Goal: Task Accomplishment & Management: Manage account settings

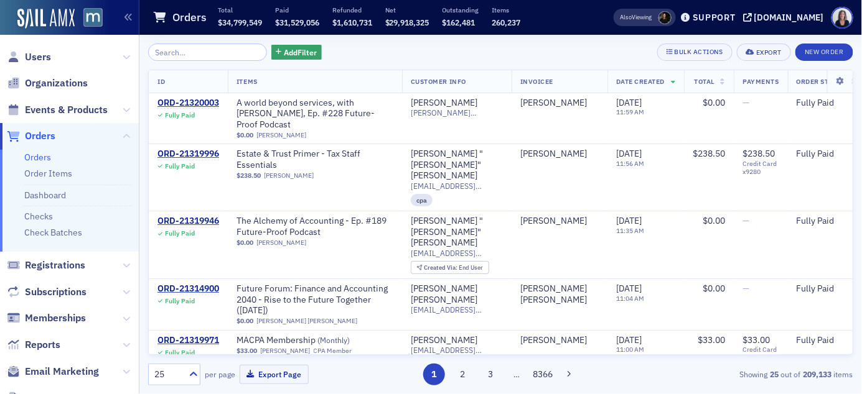
scroll to position [919, 0]
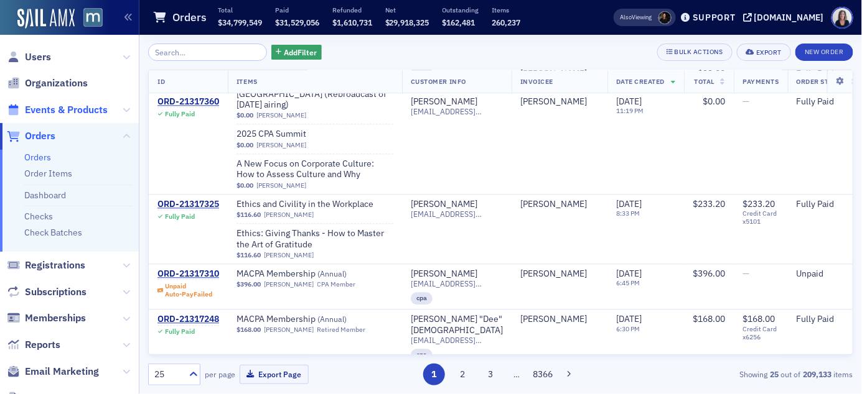
click at [73, 111] on span "Events & Products" at bounding box center [66, 110] width 83 height 14
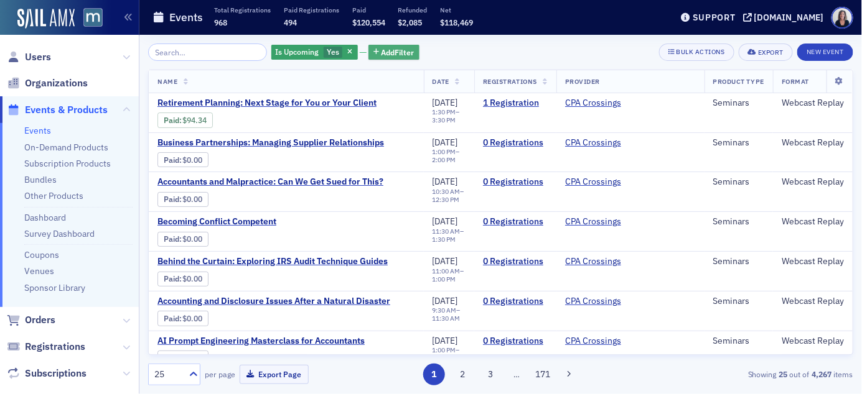
click at [389, 54] on span "Add Filter" at bounding box center [397, 52] width 33 height 11
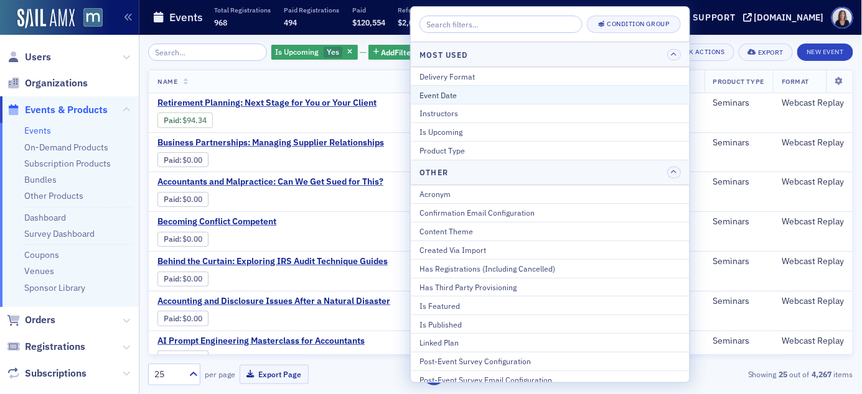
click at [424, 95] on div "Event Date" at bounding box center [549, 95] width 261 height 11
select select "8"
select select "2025"
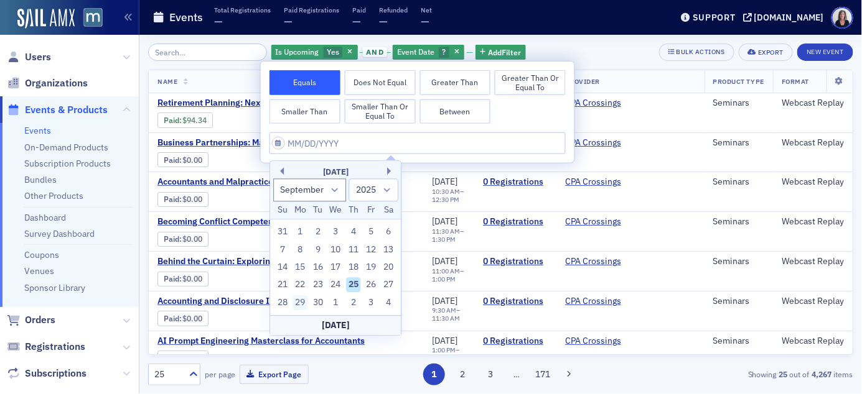
click at [301, 302] on div "29" at bounding box center [300, 303] width 15 height 15
type input "[DATE]"
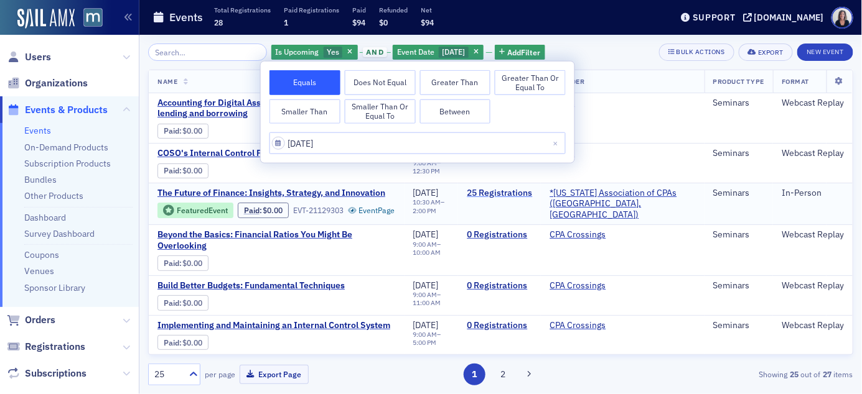
click at [520, 197] on link "25 Registrations" at bounding box center [499, 193] width 65 height 11
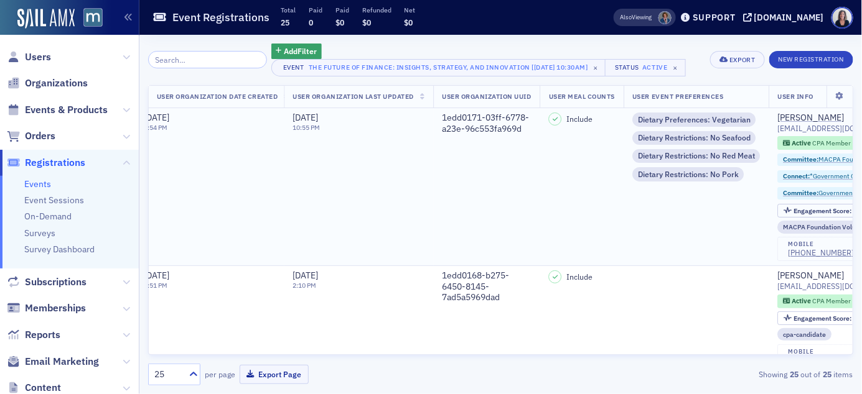
scroll to position [0, 2641]
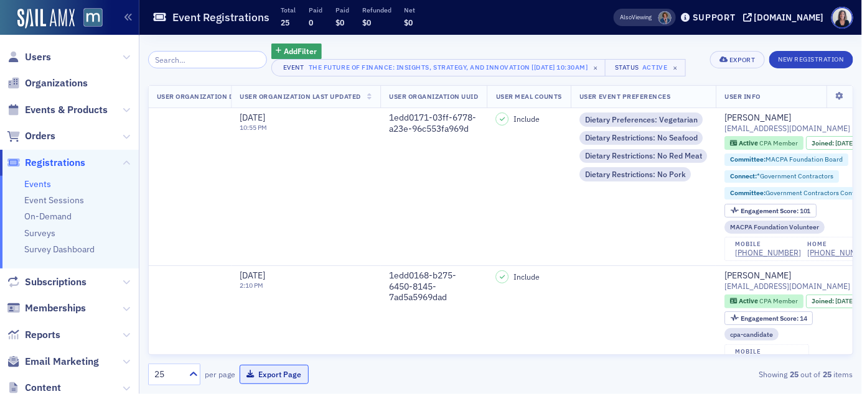
click at [277, 376] on button "Export Page" at bounding box center [274, 374] width 69 height 19
click at [194, 375] on icon at bounding box center [193, 374] width 12 height 12
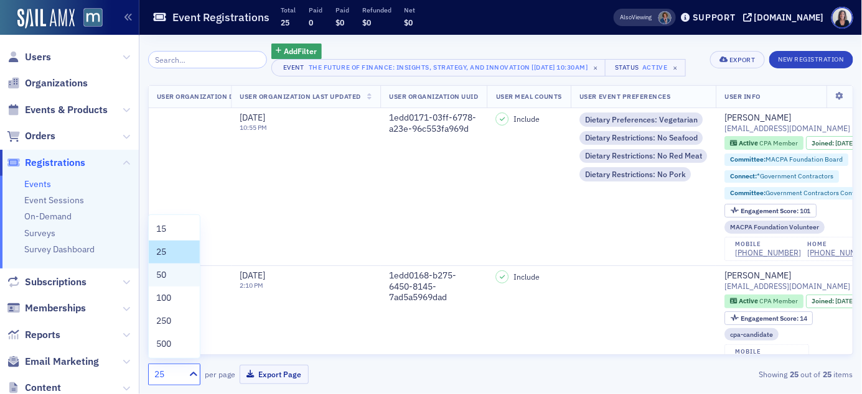
click at [175, 281] on div "50" at bounding box center [174, 275] width 36 height 13
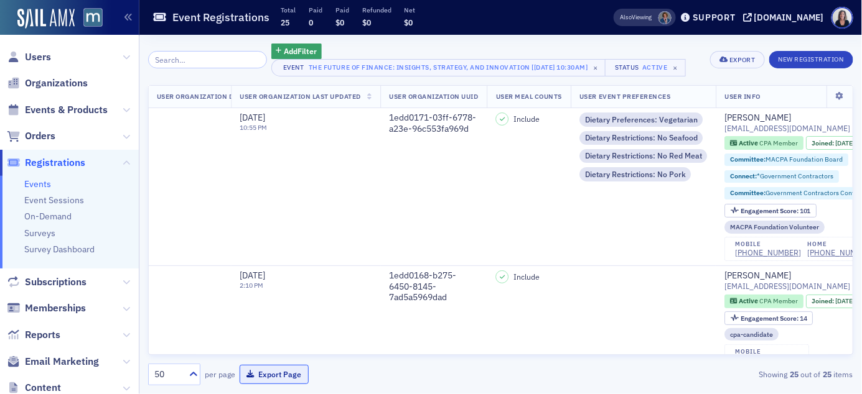
click at [276, 377] on button "Export Page" at bounding box center [274, 374] width 69 height 19
click at [43, 55] on span "Users" at bounding box center [38, 57] width 26 height 14
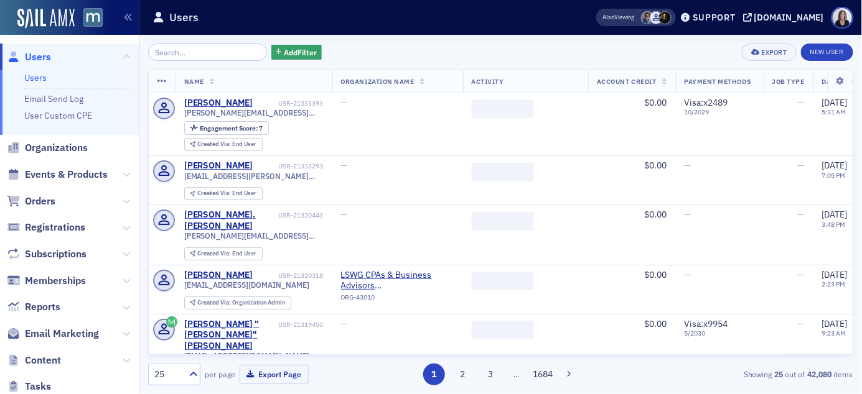
click at [187, 52] on input "search" at bounding box center [207, 52] width 119 height 17
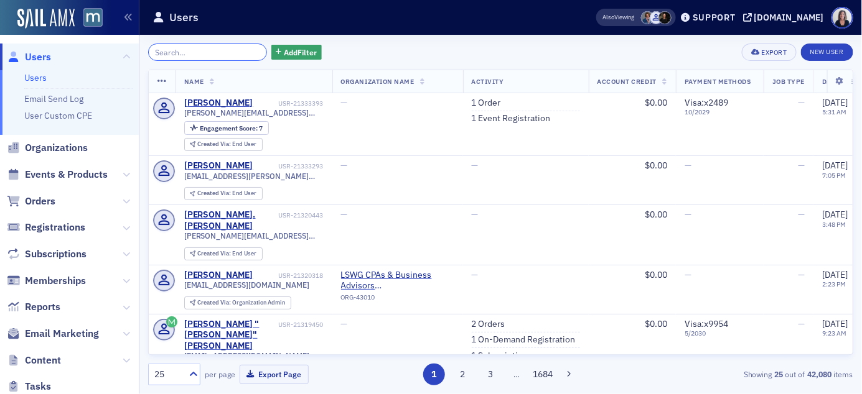
paste input "achvotkin@hotmail.com"
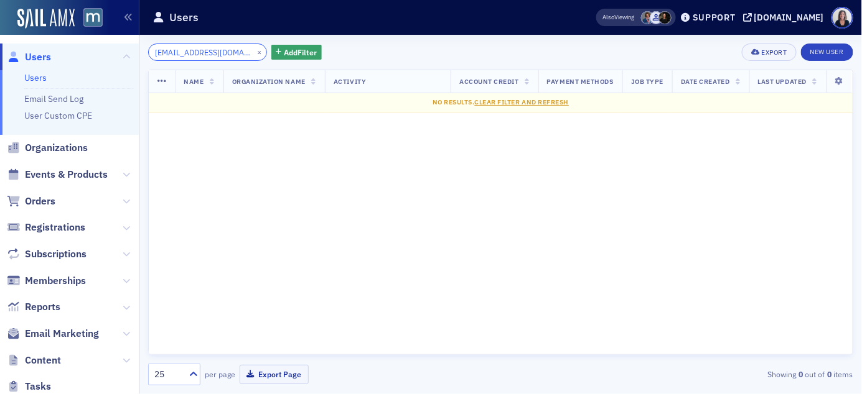
type input "achvotkin@hotmail.com"
click at [50, 57] on span "Users" at bounding box center [69, 57] width 139 height 27
click at [44, 54] on span "Users" at bounding box center [38, 57] width 26 height 14
click at [254, 51] on button "×" at bounding box center [259, 51] width 11 height 11
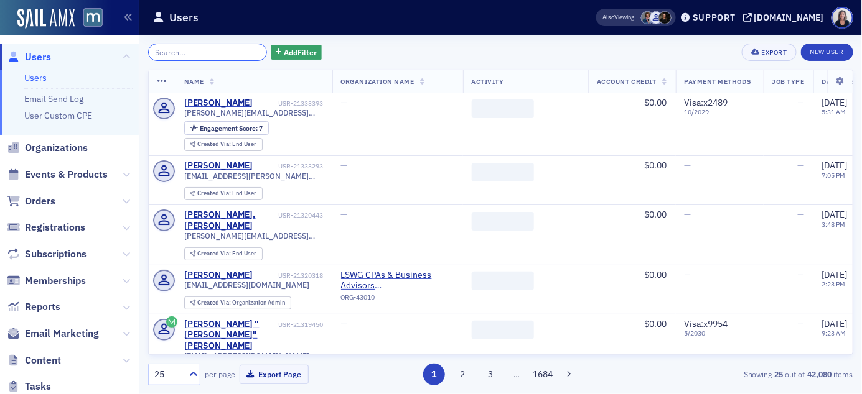
click at [224, 52] on input "search" at bounding box center [207, 52] width 119 height 17
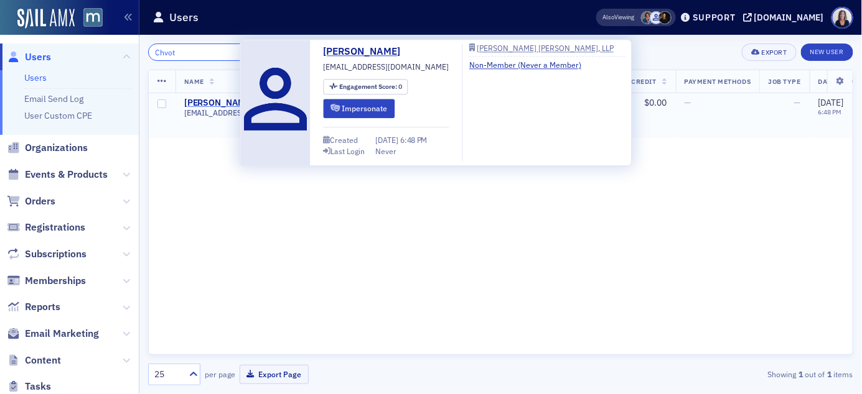
type input "Chvot"
click at [228, 100] on div "Alan Chvotkin" at bounding box center [218, 103] width 69 height 11
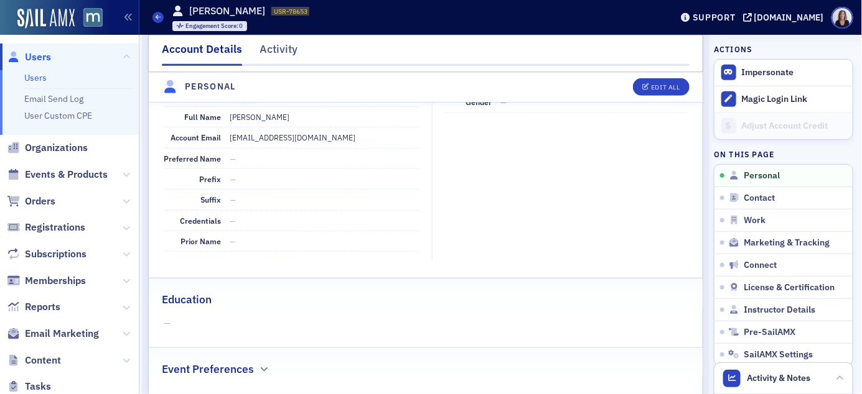
scroll to position [175, 0]
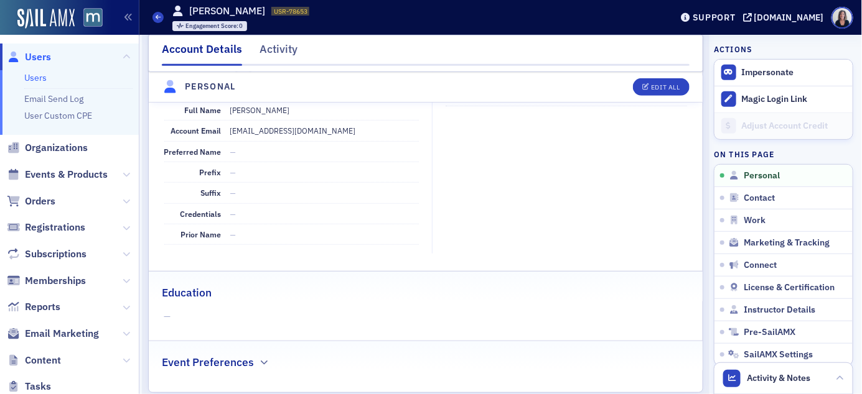
click at [284, 136] on dd "achvotkin@nicholsliu.com" at bounding box center [324, 131] width 189 height 20
drag, startPoint x: 327, startPoint y: 128, endPoint x: 228, endPoint y: 124, distance: 99.6
click at [228, 124] on div "Account Email achvotkin@nicholsliu.com" at bounding box center [291, 131] width 255 height 21
copy dd "achvotkin@nicholsliu.com"
click at [666, 85] on div "Edit All" at bounding box center [665, 87] width 29 height 7
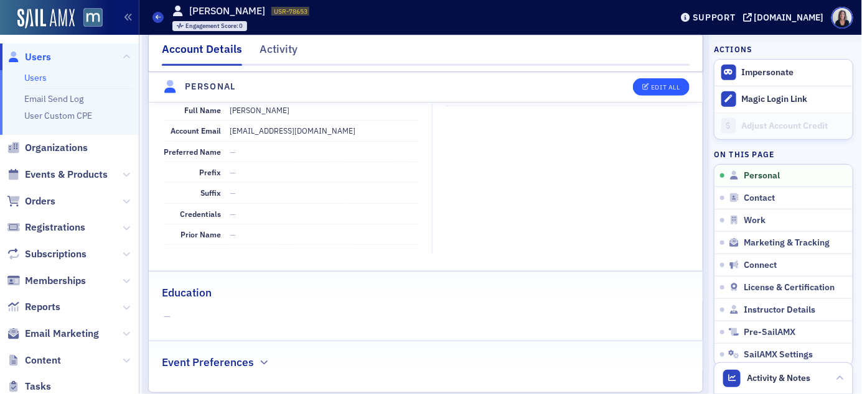
select select "US"
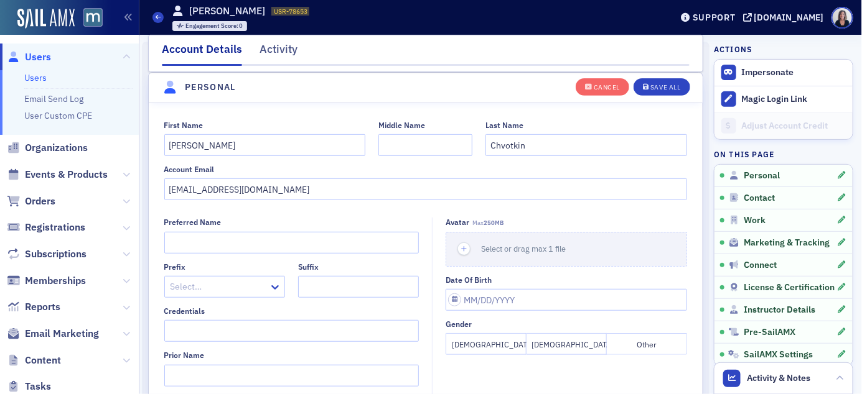
scroll to position [156, 0]
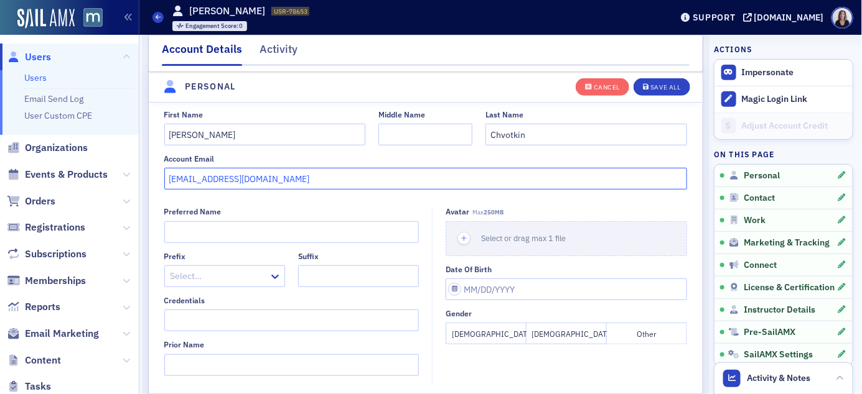
click at [450, 175] on input "achvotkin@nicholsliu.com" at bounding box center [425, 179] width 523 height 22
type input "a"
paste input "achvotkin@hotmail.com"
type input "achvotkin@hotmail.com"
click at [669, 88] on div "Save All" at bounding box center [665, 87] width 30 height 7
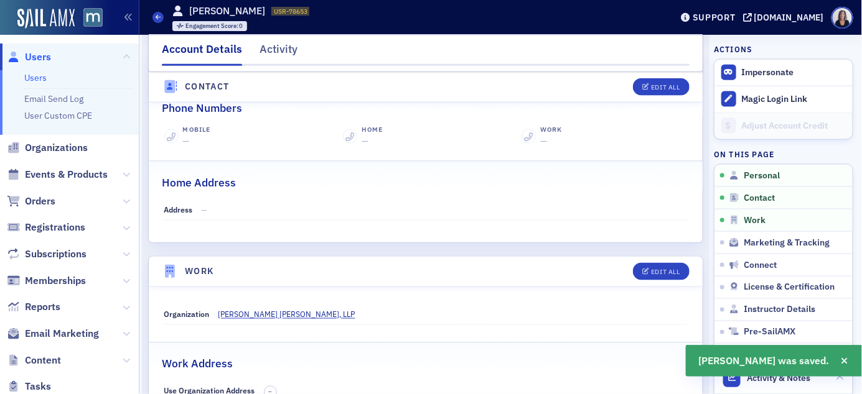
scroll to position [533, 0]
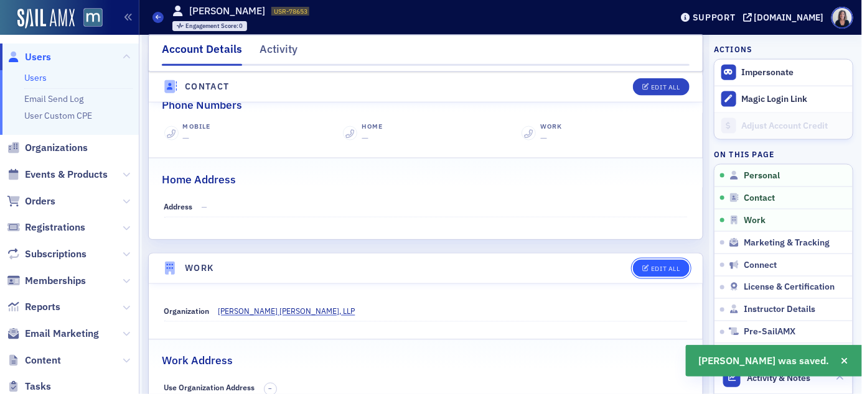
click at [667, 267] on div "Edit All" at bounding box center [665, 269] width 29 height 7
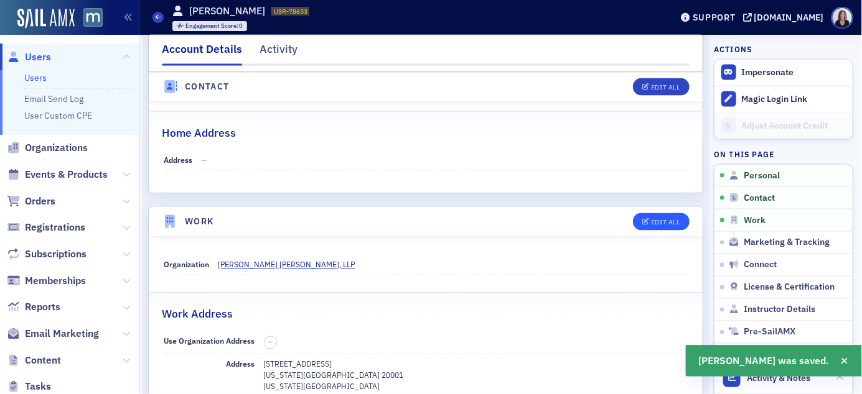
select select "US"
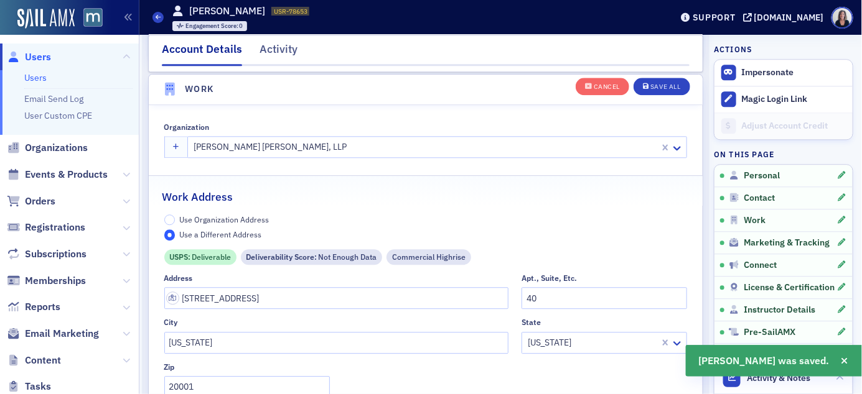
scroll to position [986, 0]
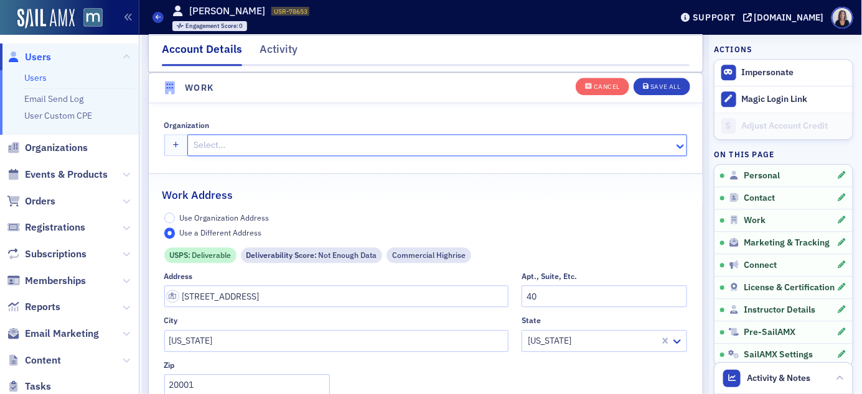
click at [593, 145] on div at bounding box center [432, 146] width 480 height 16
type input "Centre Law & Consulting"
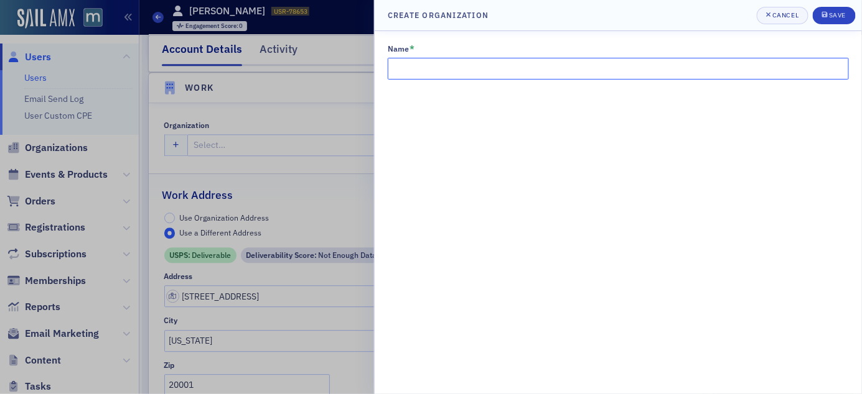
click at [460, 70] on input "Name *" at bounding box center [618, 69] width 461 height 22
paste input "Centre Law & Consulting"
type input "Centre Law & Consulting"
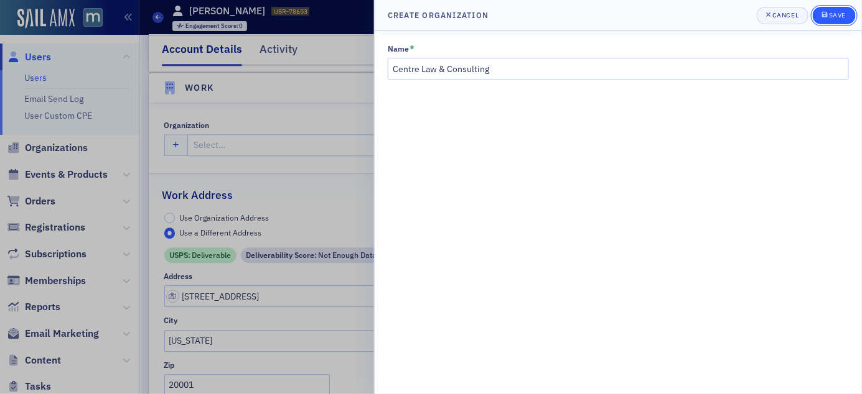
click at [825, 17] on icon "submit" at bounding box center [825, 15] width 6 height 6
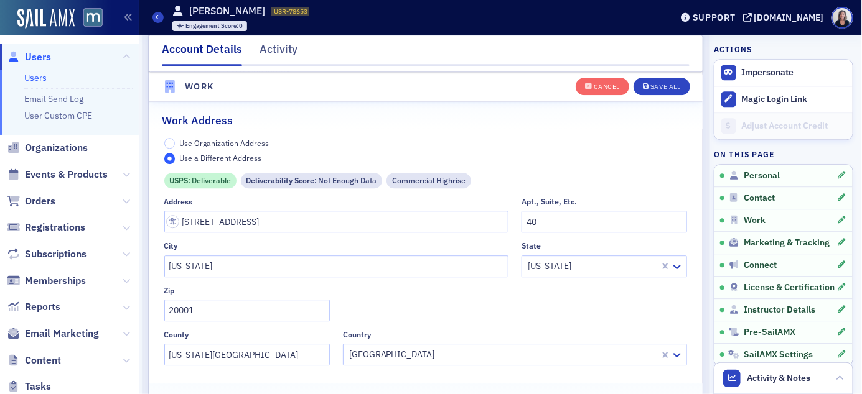
scroll to position [1061, 0]
click at [419, 214] on input "700 Sixth Street, NW" at bounding box center [336, 221] width 344 height 22
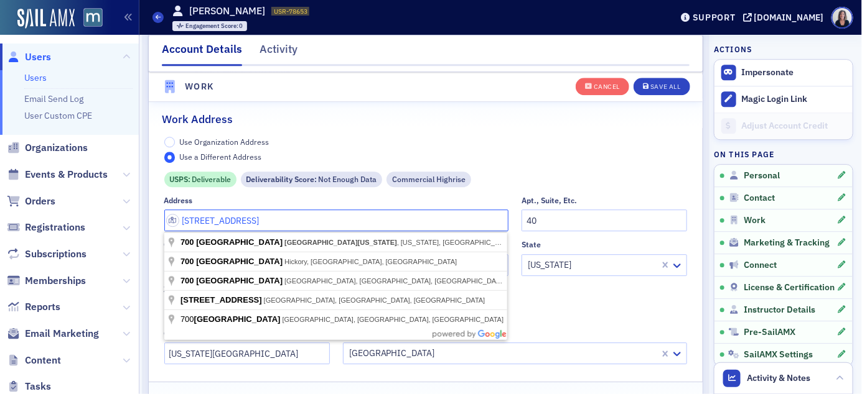
click at [370, 215] on input "700 Sixth Street, NW" at bounding box center [336, 221] width 344 height 22
type input "7"
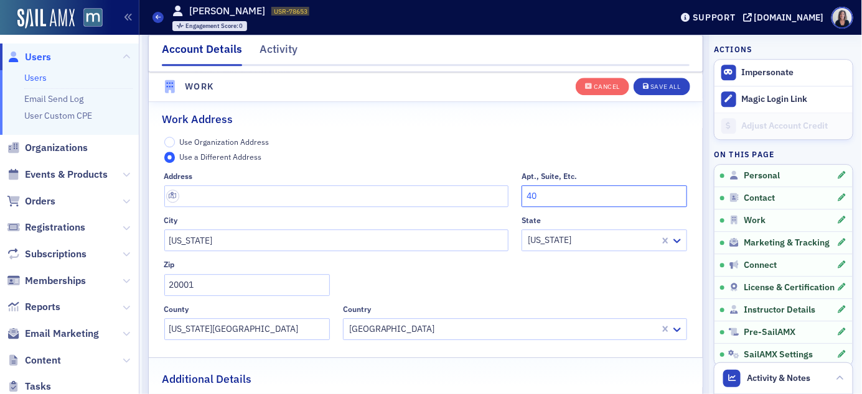
click at [567, 194] on input "40" at bounding box center [604, 196] width 166 height 22
type input "4"
click at [666, 86] on div "Save All" at bounding box center [665, 87] width 30 height 7
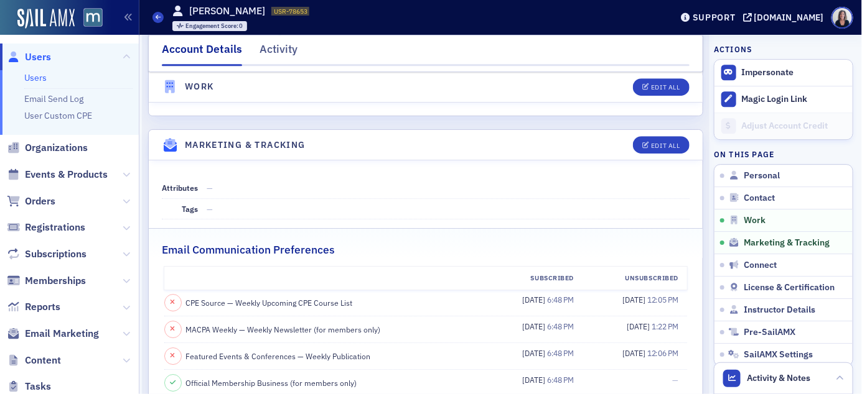
scroll to position [1168, 0]
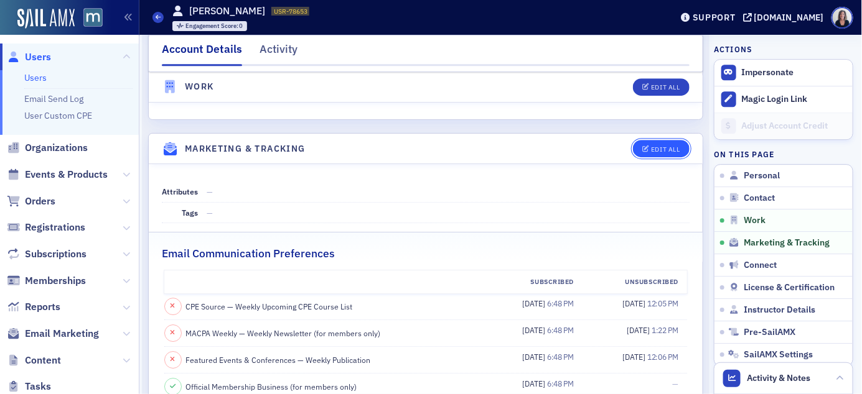
click at [662, 152] on div "Edit All" at bounding box center [665, 149] width 29 height 7
select select "US"
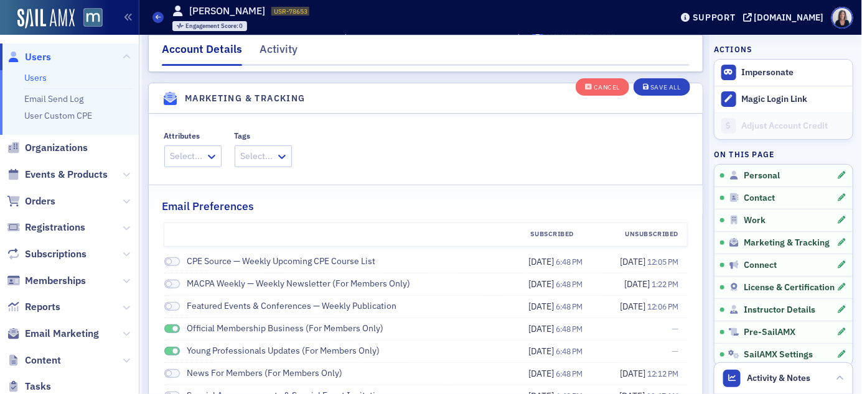
scroll to position [1637, 0]
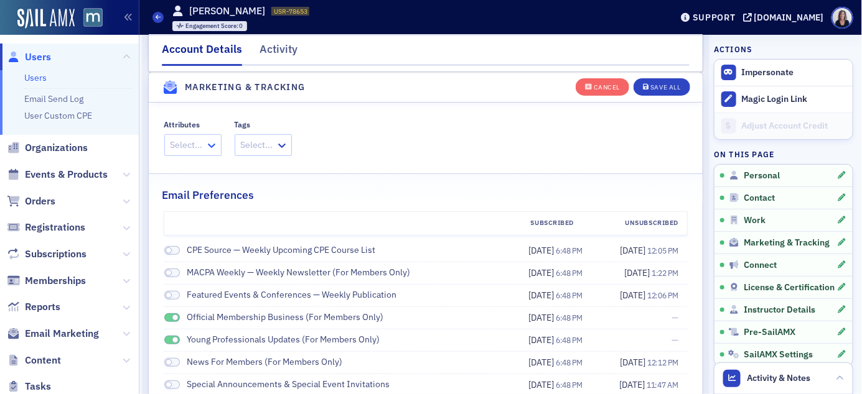
click at [212, 147] on icon at bounding box center [211, 145] width 12 height 12
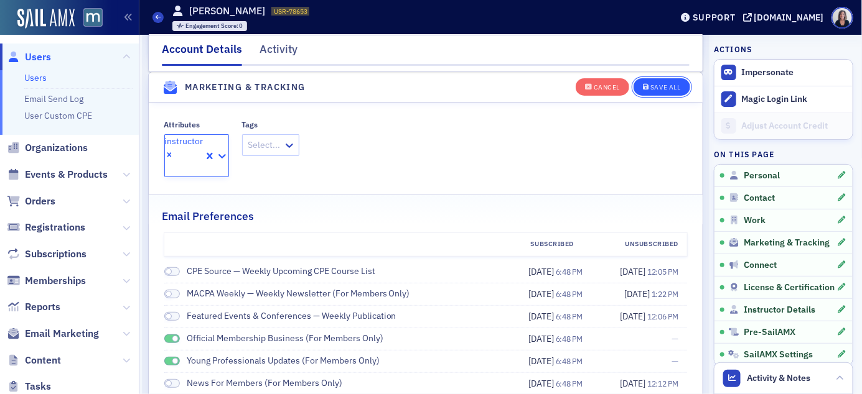
click at [666, 88] on div "Save All" at bounding box center [665, 87] width 30 height 7
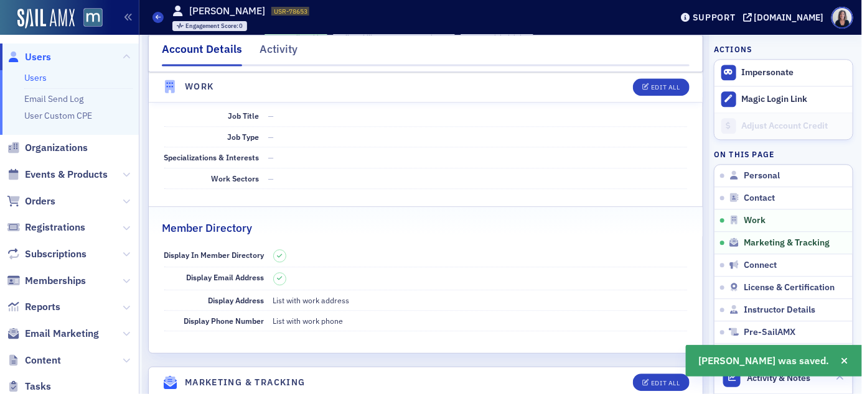
scroll to position [921, 0]
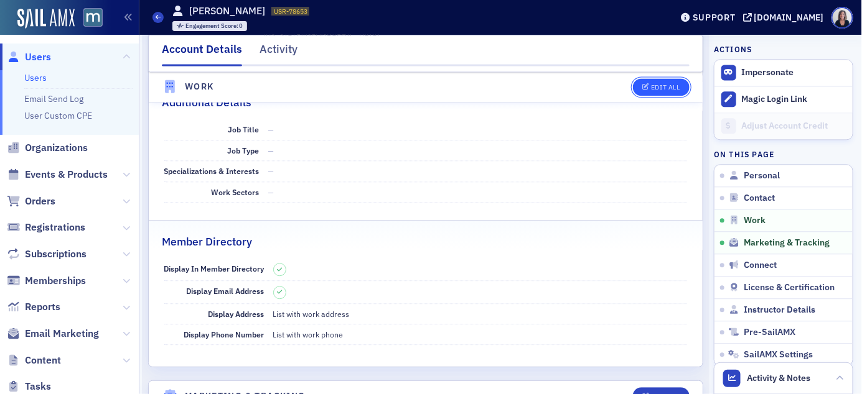
click at [673, 90] on button "Edit All" at bounding box center [661, 86] width 56 height 17
select select "US"
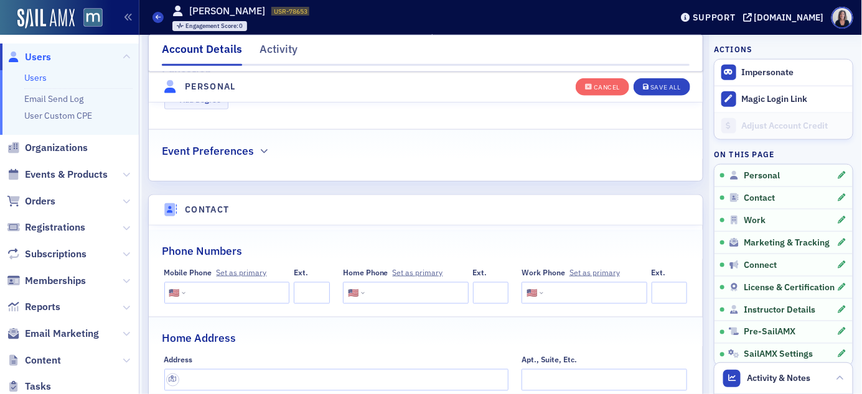
scroll to position [500, 0]
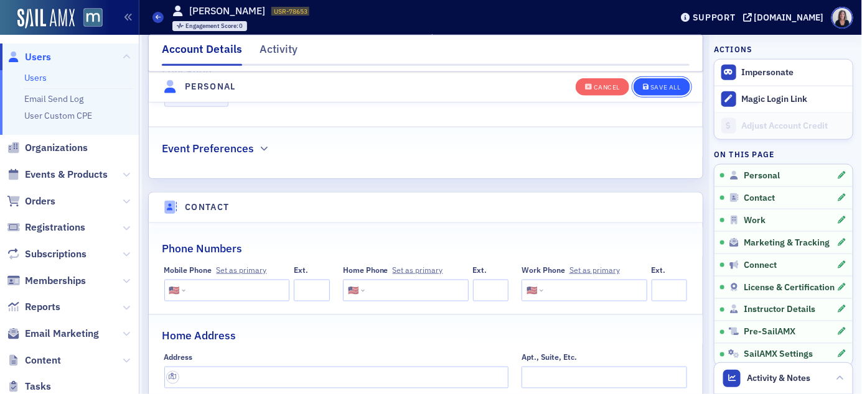
click at [666, 86] on div "Save All" at bounding box center [665, 87] width 30 height 7
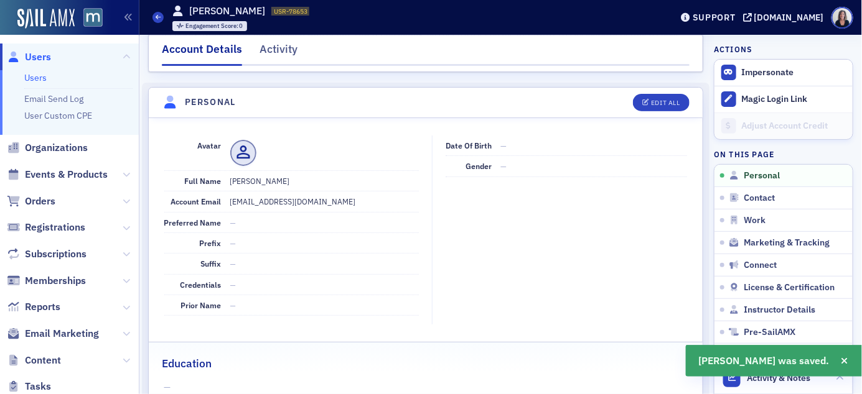
scroll to position [106, 0]
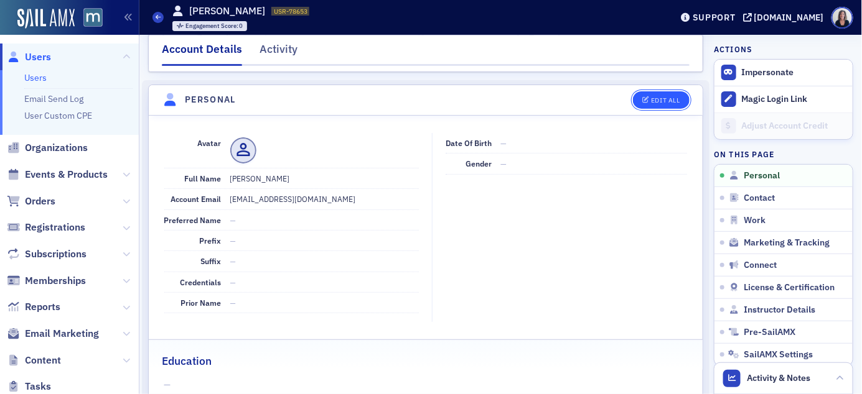
click at [670, 100] on div "Edit All" at bounding box center [665, 100] width 29 height 7
select select "US"
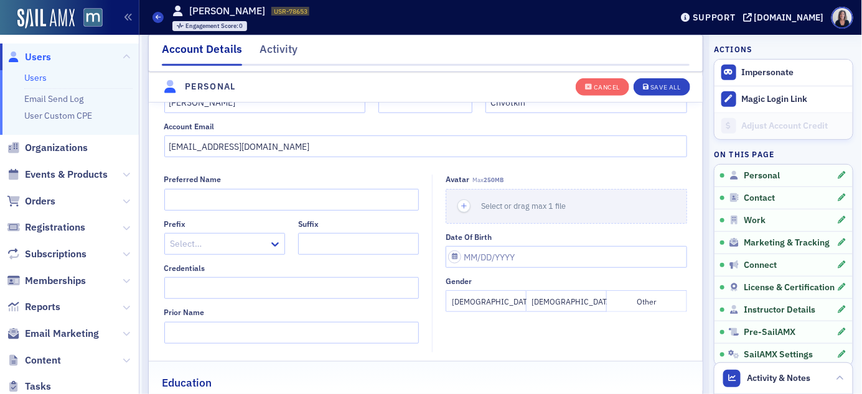
scroll to position [195, 0]
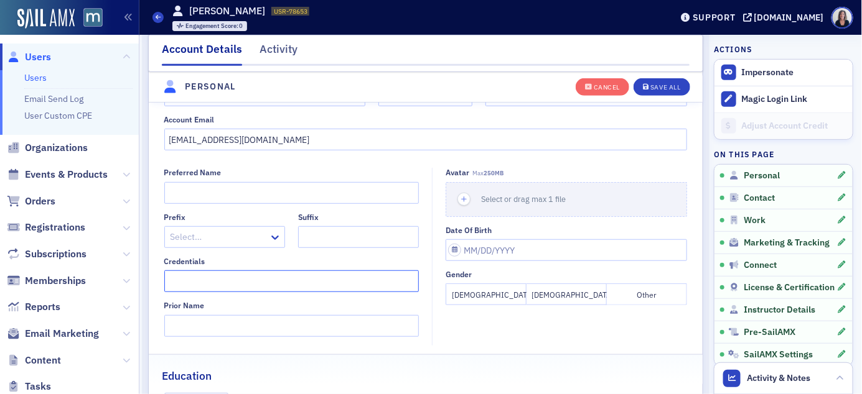
click at [231, 276] on input "Credentials" at bounding box center [291, 282] width 255 height 22
type input "W"
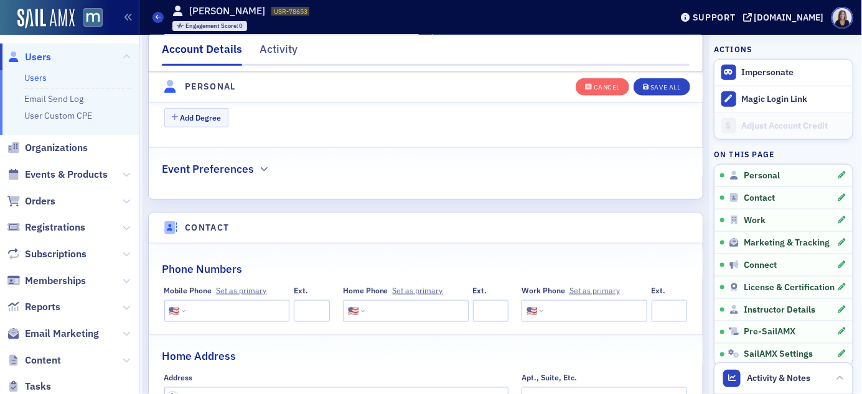
scroll to position [505, 0]
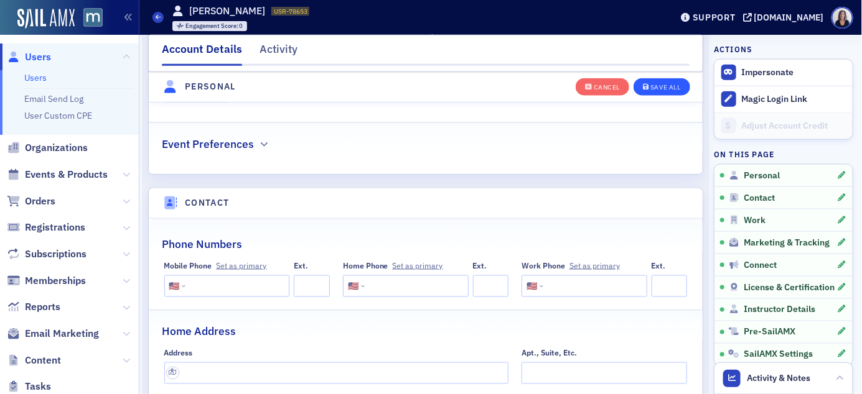
type input "Esq,"
click at [674, 84] on div "Save All" at bounding box center [665, 87] width 30 height 7
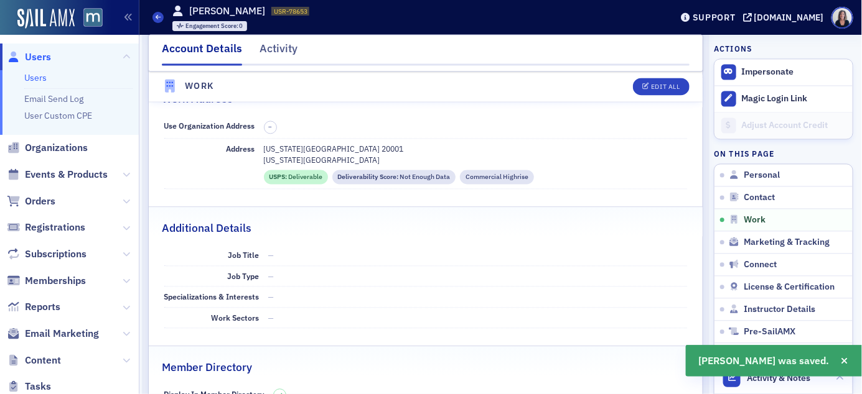
scroll to position [795, 0]
click at [674, 90] on div "Edit All" at bounding box center [665, 87] width 29 height 7
select select "US"
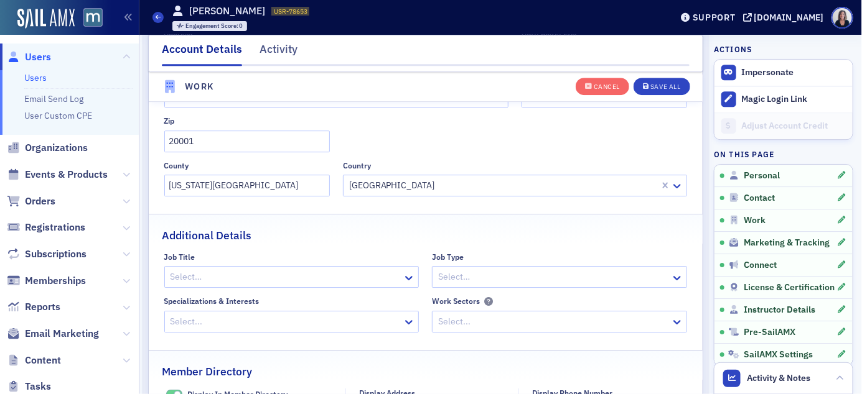
scroll to position [1209, 0]
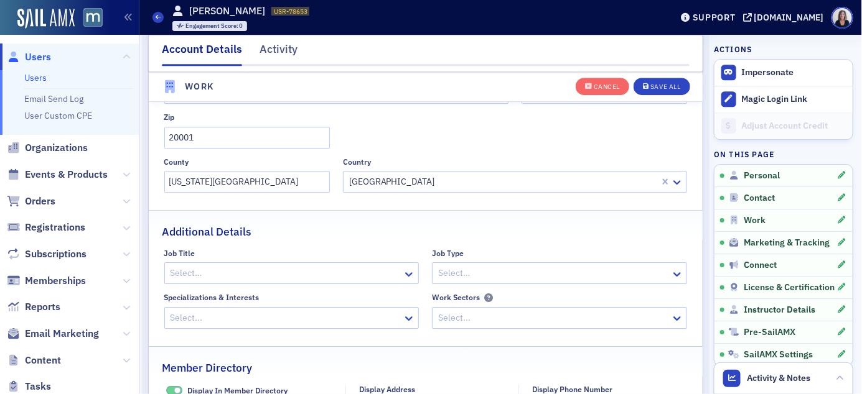
click at [369, 278] on div at bounding box center [285, 274] width 233 height 16
type input "Partner"
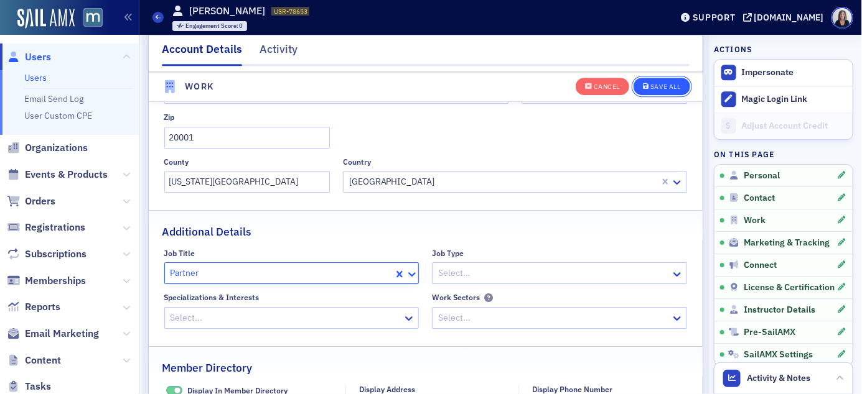
click at [668, 84] on div "Save All" at bounding box center [665, 87] width 30 height 7
